Goal: Navigation & Orientation: Find specific page/section

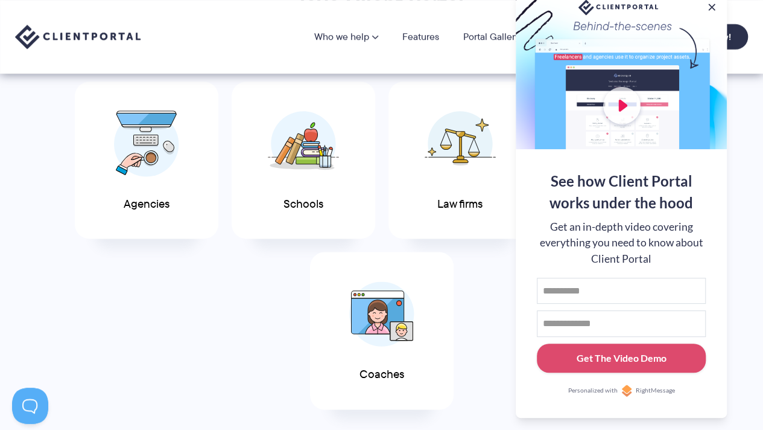
scroll to position [661, 0]
click at [715, 2] on button at bounding box center [712, 7] width 14 height 14
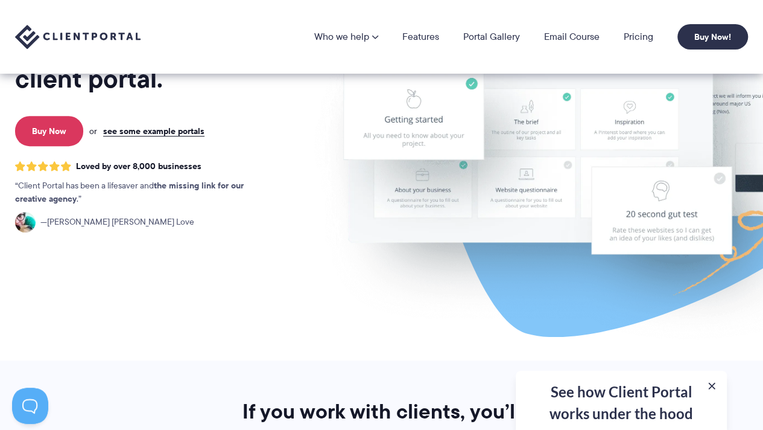
scroll to position [0, 0]
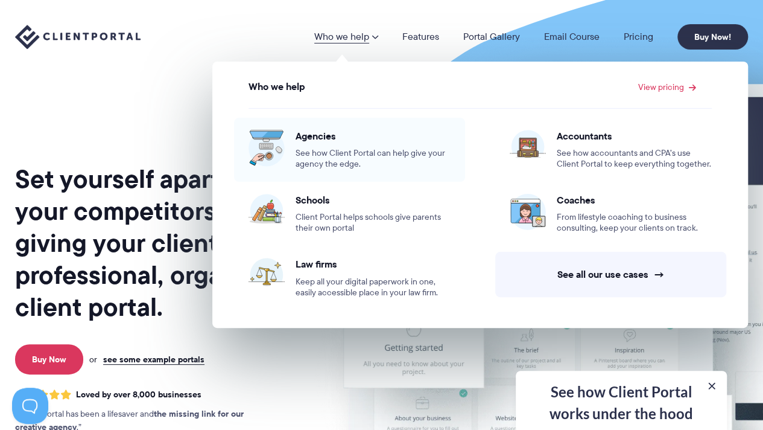
click at [352, 141] on span "Agencies" at bounding box center [373, 136] width 155 height 12
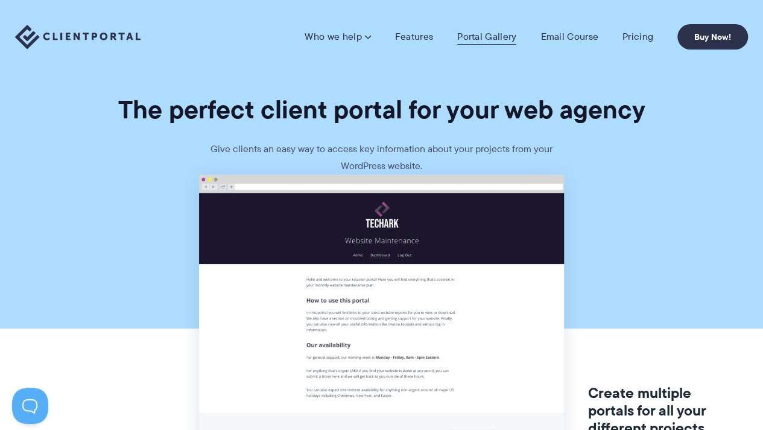
click at [508, 32] on link "Portal Gallery" at bounding box center [486, 37] width 59 height 12
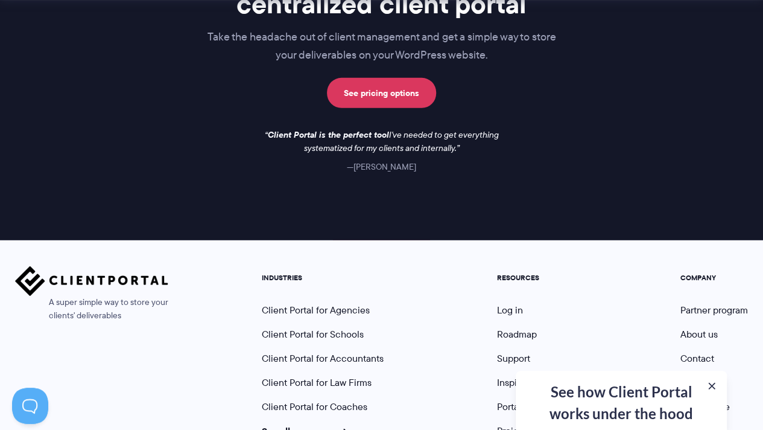
scroll to position [1888, 0]
